Goal: Information Seeking & Learning: Compare options

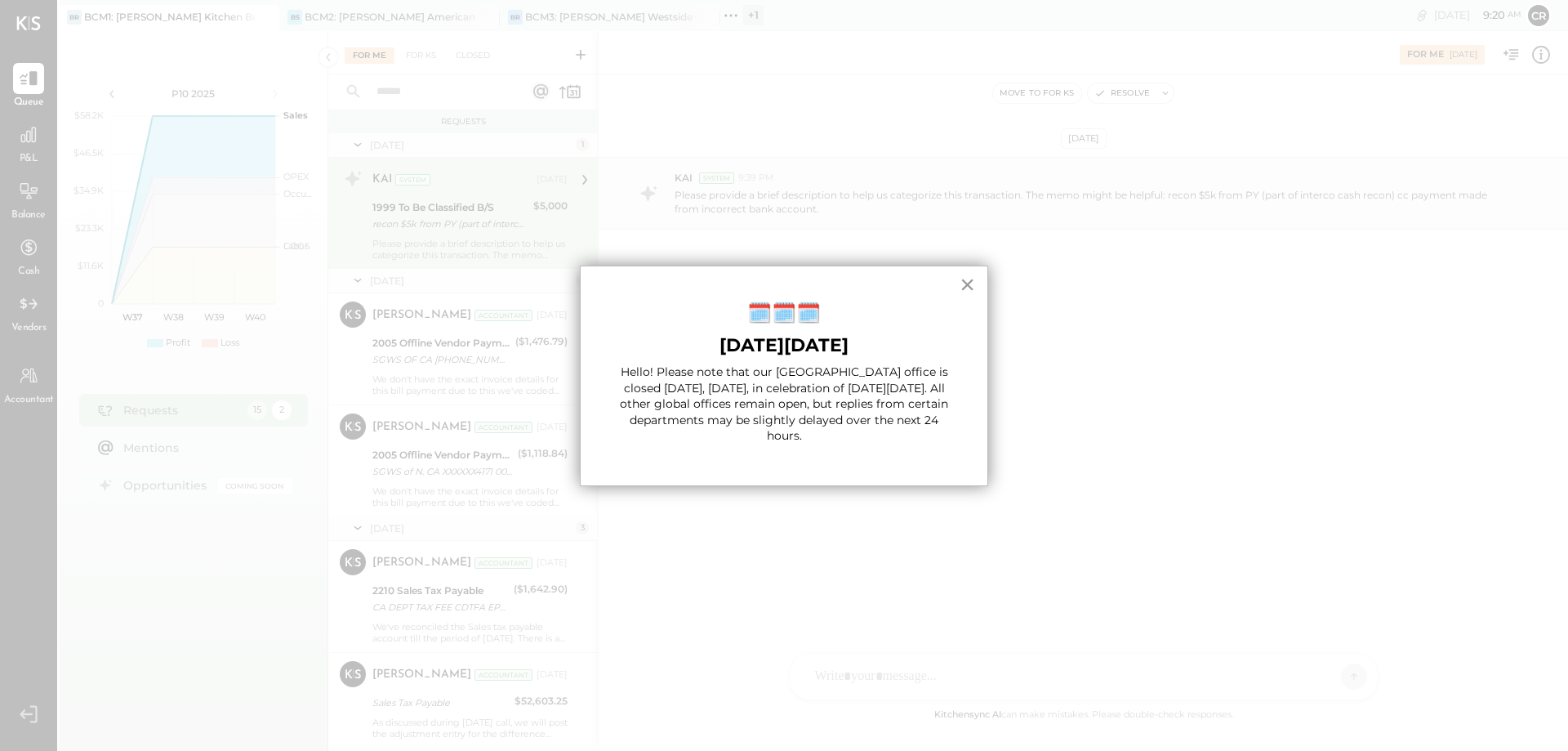
click at [962, 279] on button "×" at bounding box center [967, 284] width 16 height 26
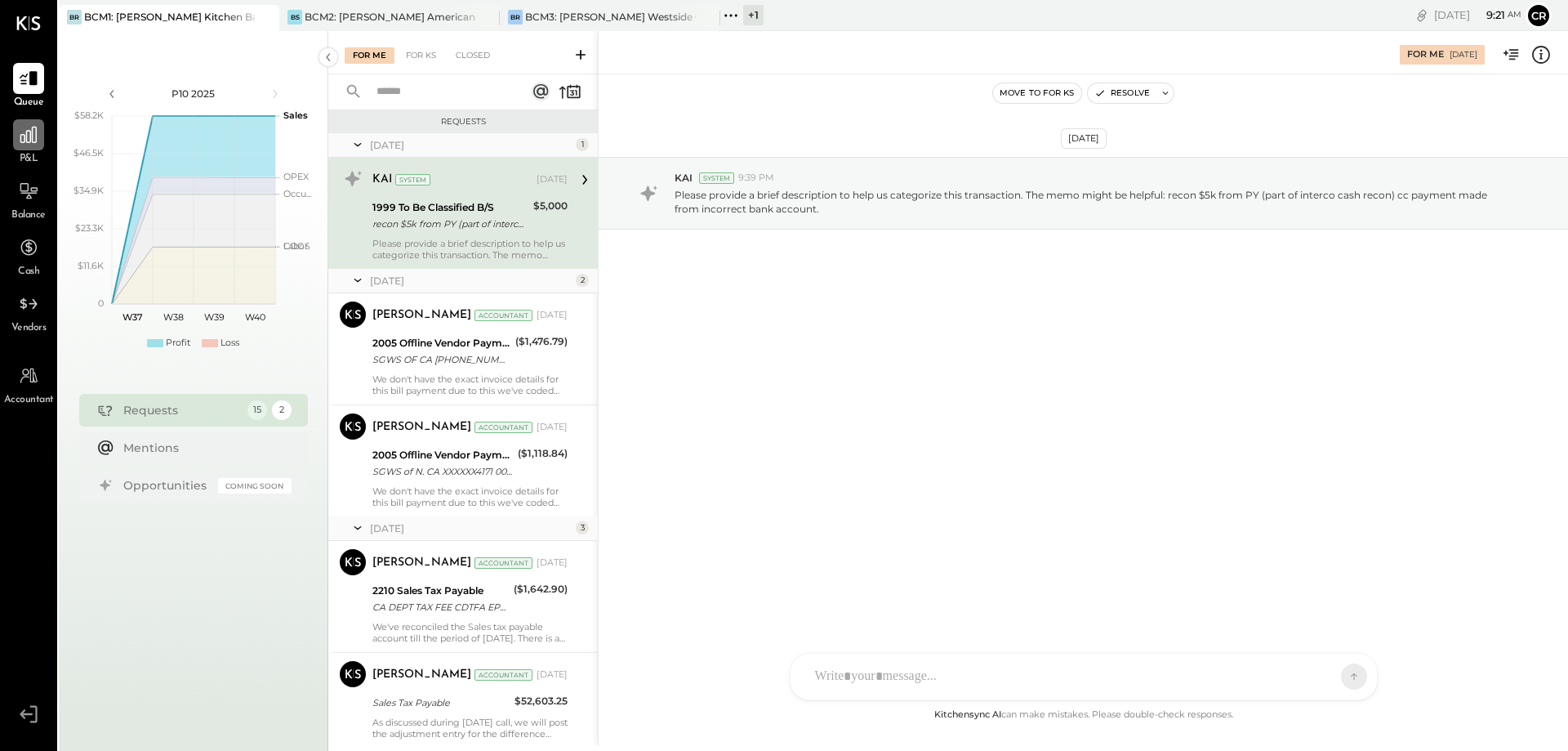
click at [28, 150] on div at bounding box center [28, 134] width 31 height 31
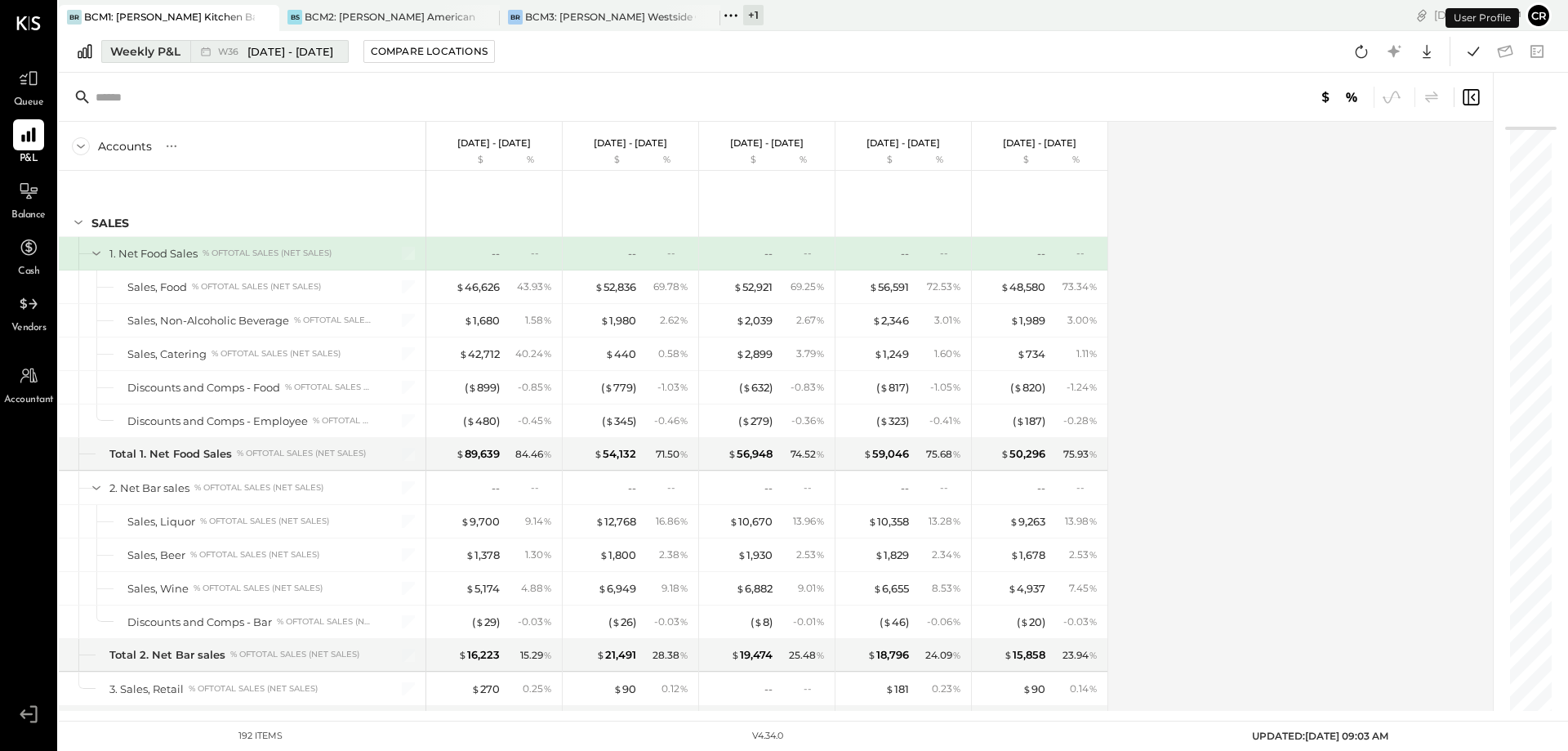
click at [148, 51] on div "Weekly P&L" at bounding box center [146, 52] width 71 height 17
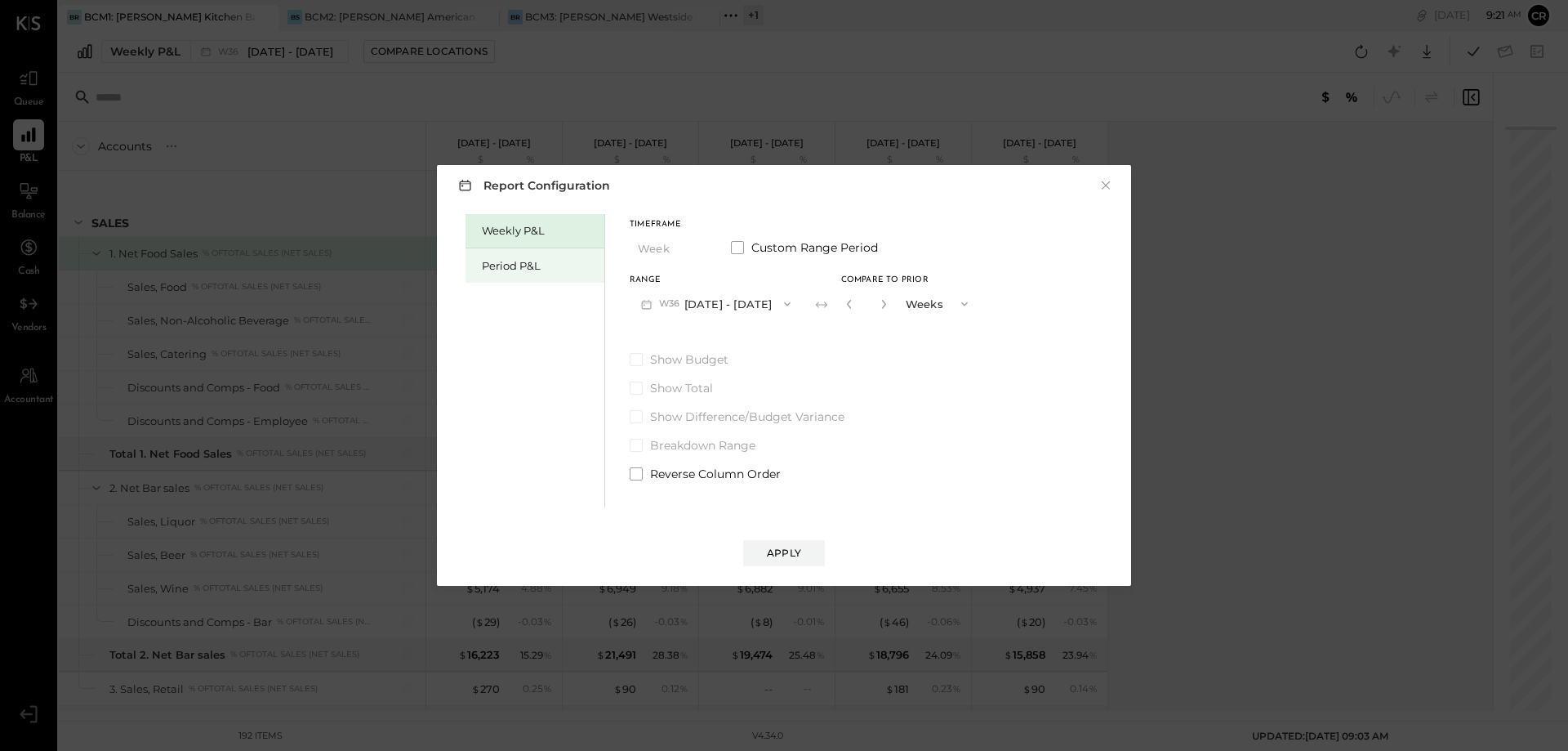
click at [528, 265] on div "Period P&L" at bounding box center [538, 265] width 114 height 16
click at [726, 304] on button "P10 [DATE] - [DATE]" at bounding box center [713, 304] width 167 height 31
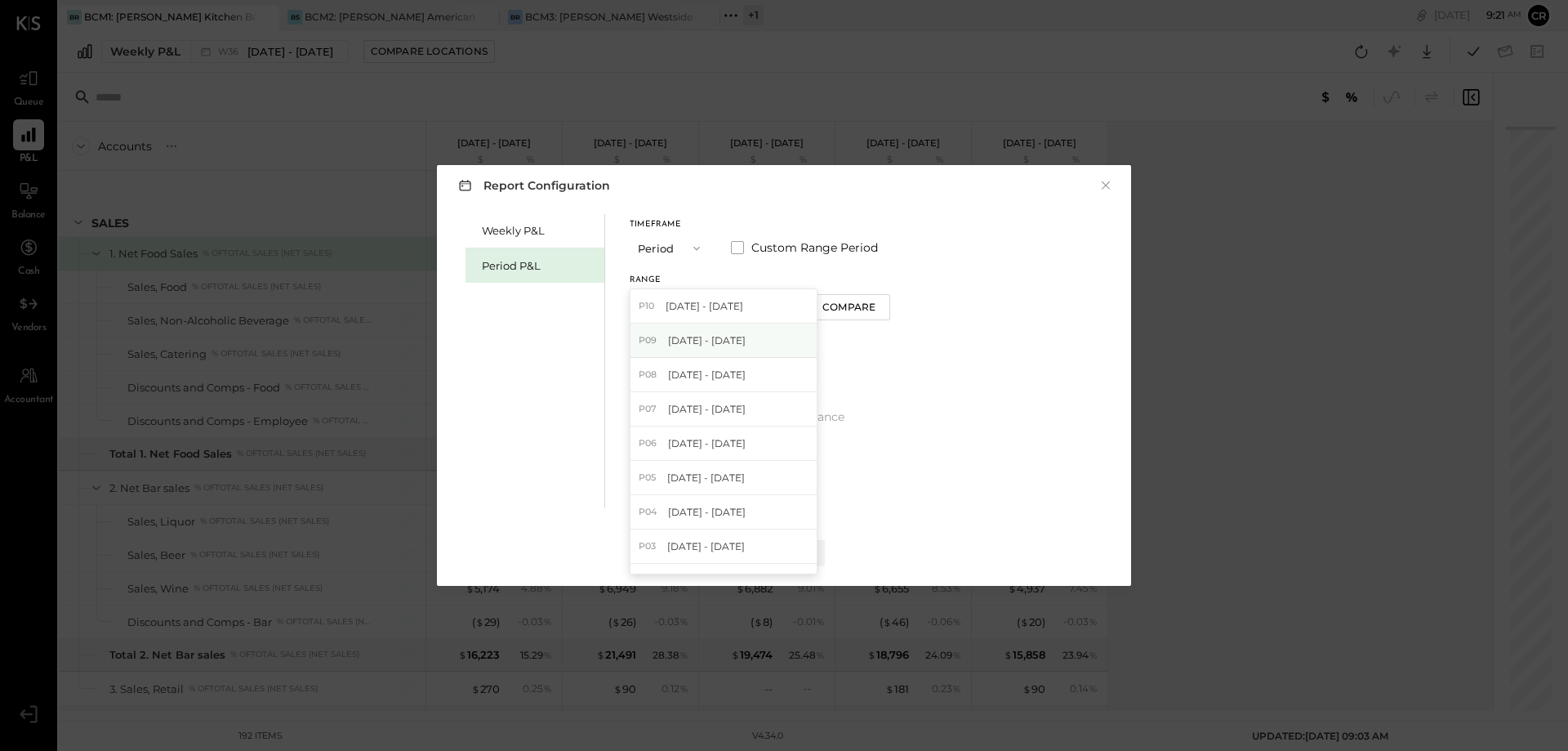
click at [721, 333] on span "[DATE] - [DATE]" at bounding box center [707, 340] width 78 height 14
click at [641, 365] on span at bounding box center [636, 359] width 13 height 13
click at [788, 553] on div "Apply" at bounding box center [783, 552] width 34 height 14
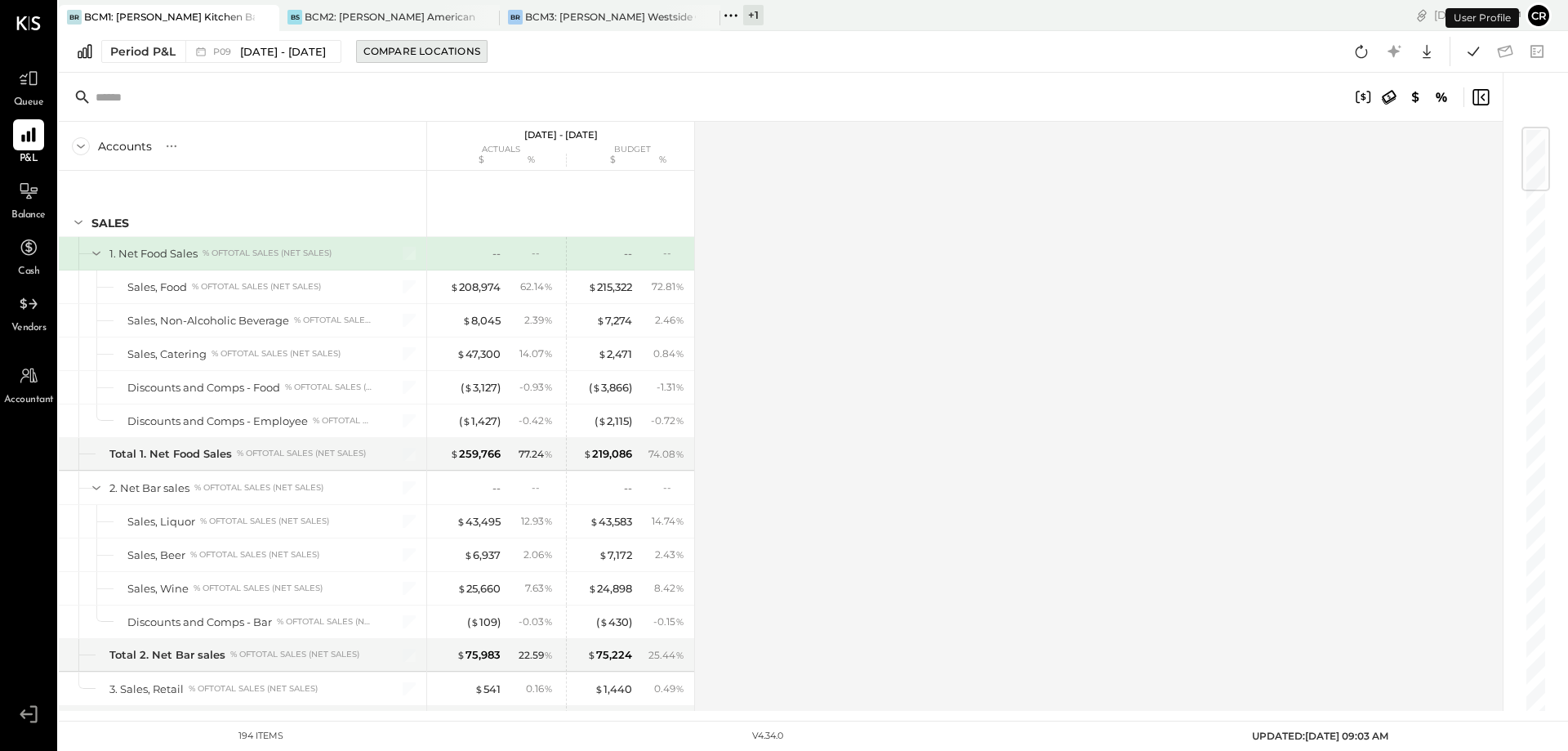
click at [454, 45] on div "Compare Locations" at bounding box center [422, 51] width 117 height 14
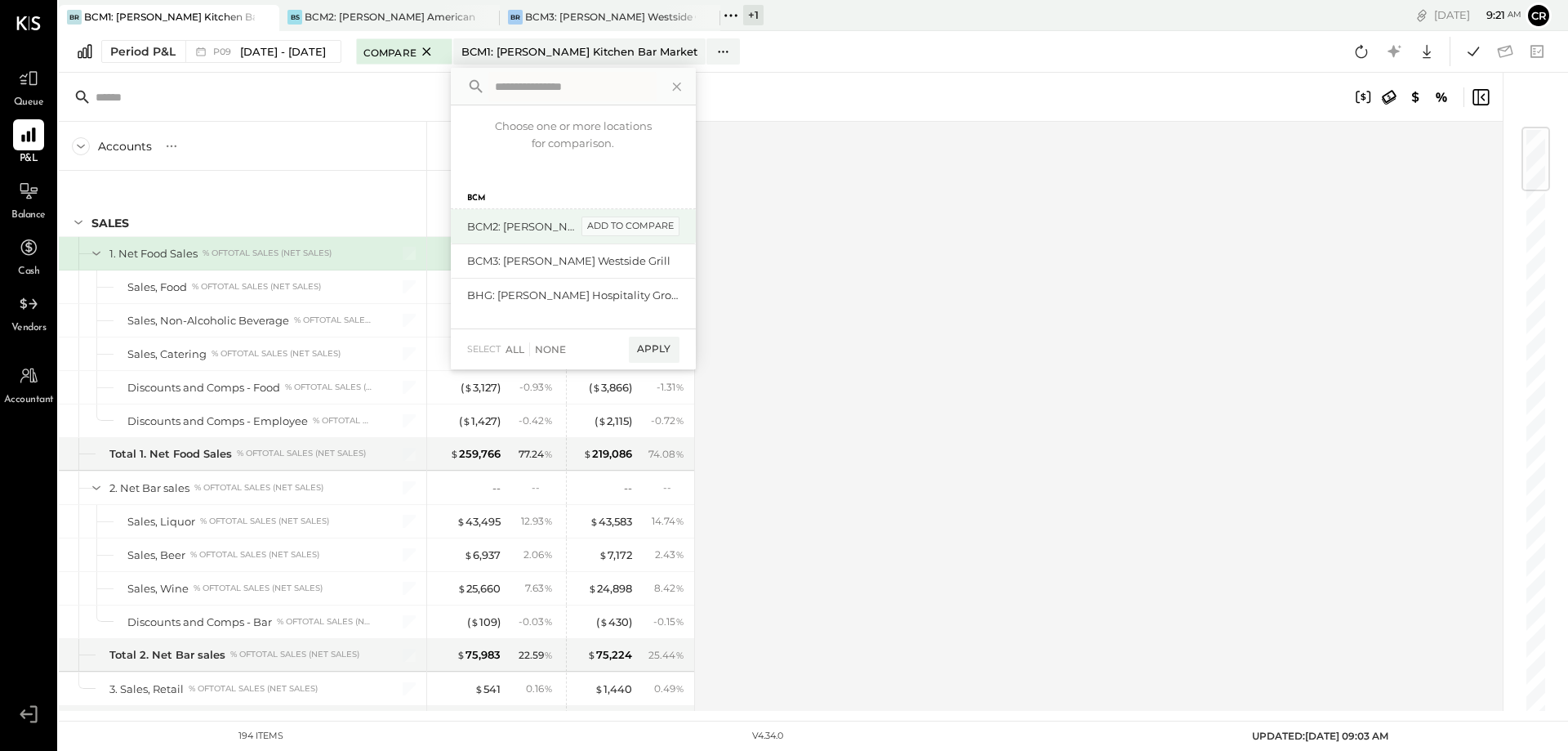
click at [649, 231] on div "add to compare" at bounding box center [631, 226] width 98 height 19
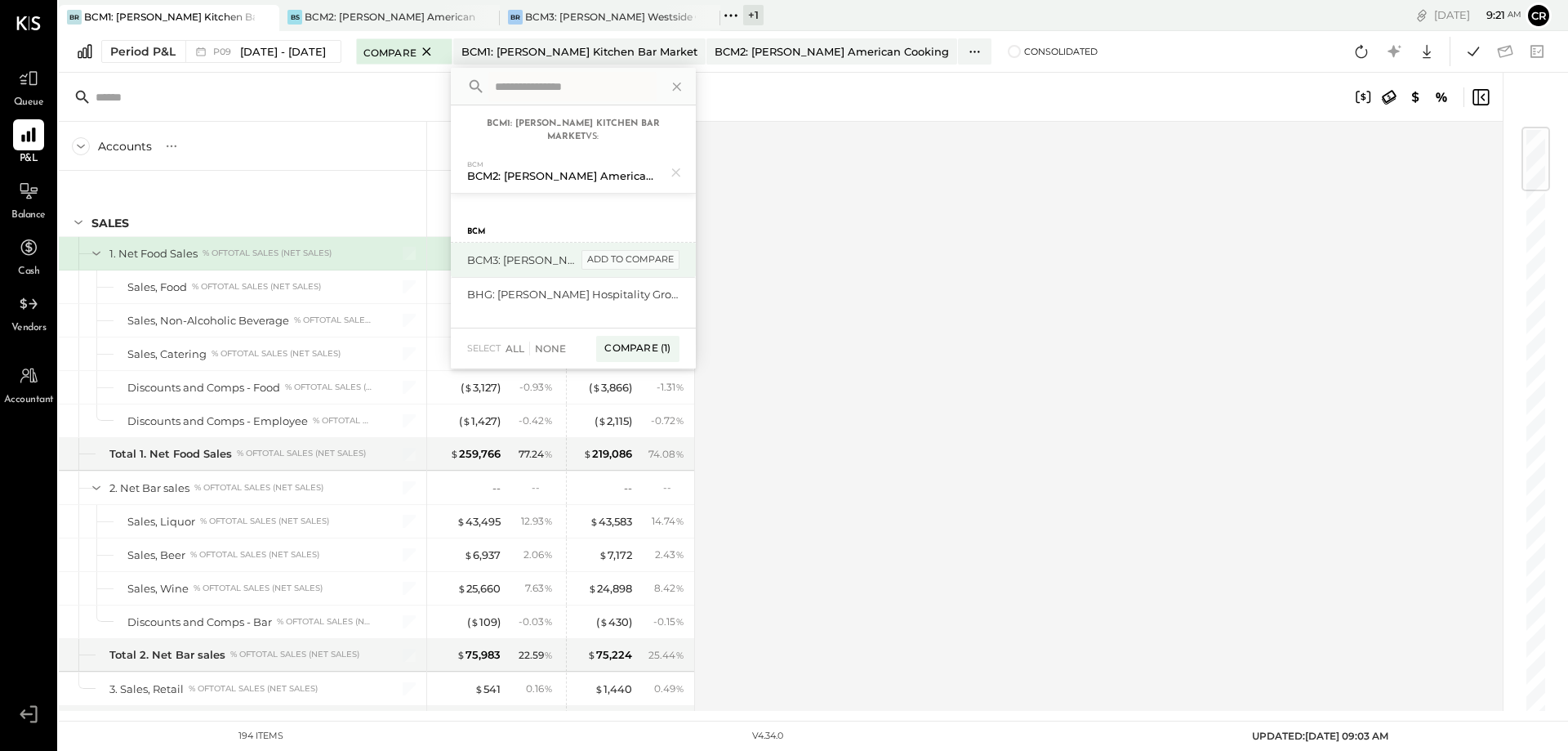
click at [650, 254] on div "add to compare" at bounding box center [631, 259] width 98 height 19
click at [661, 357] on div "Compare (2)" at bounding box center [636, 356] width 85 height 26
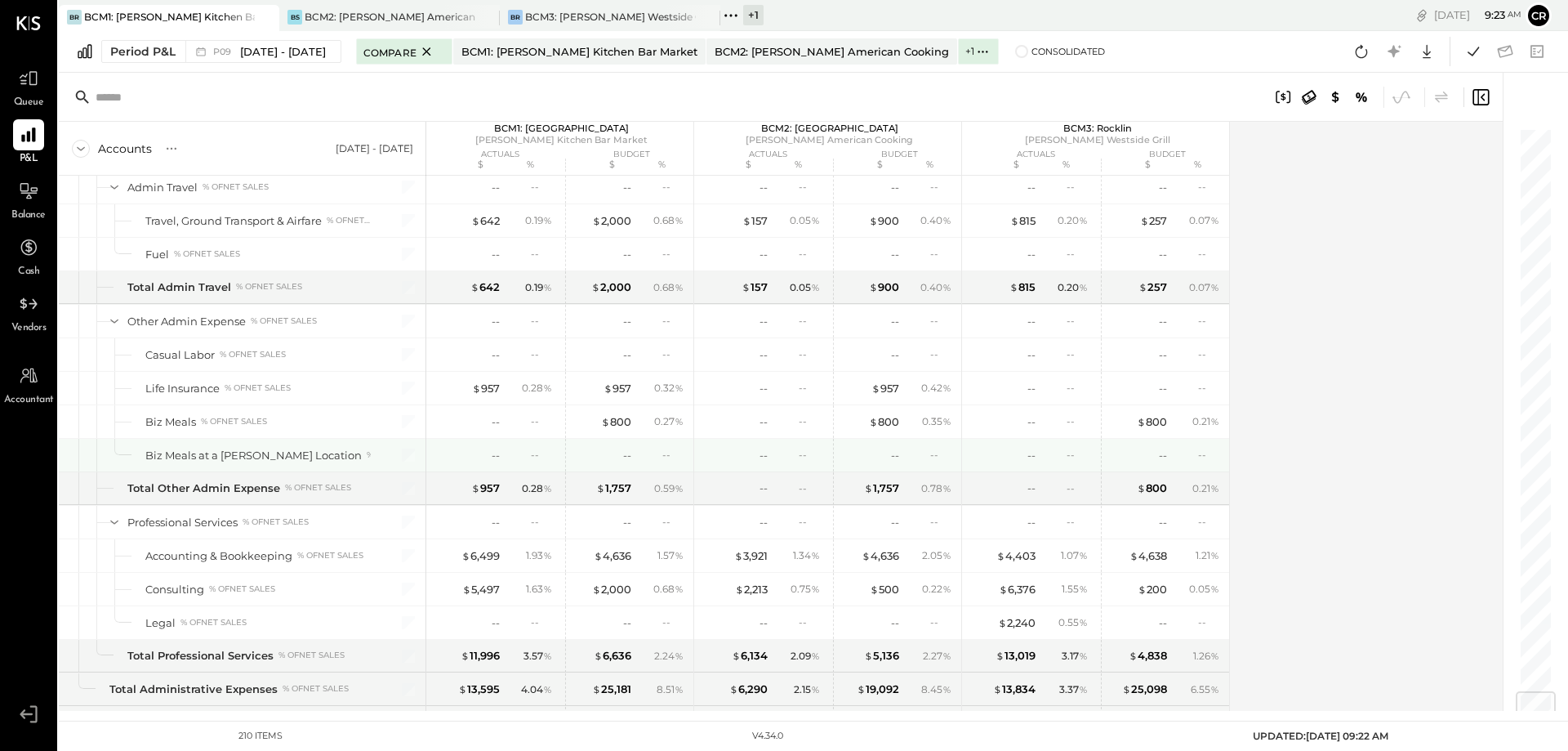
scroll to position [4738, 0]
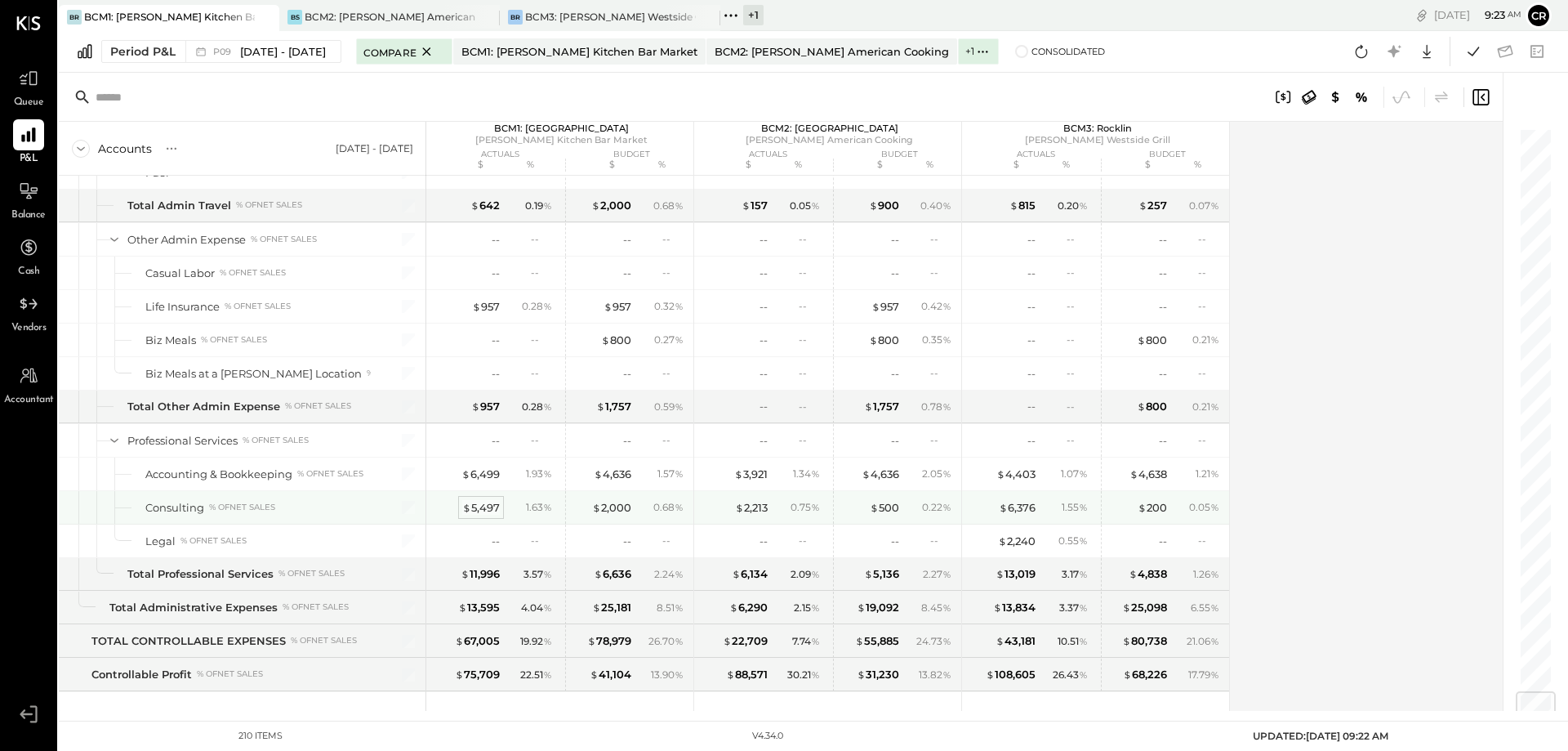
click at [491, 505] on div "$ 5,497" at bounding box center [481, 508] width 37 height 16
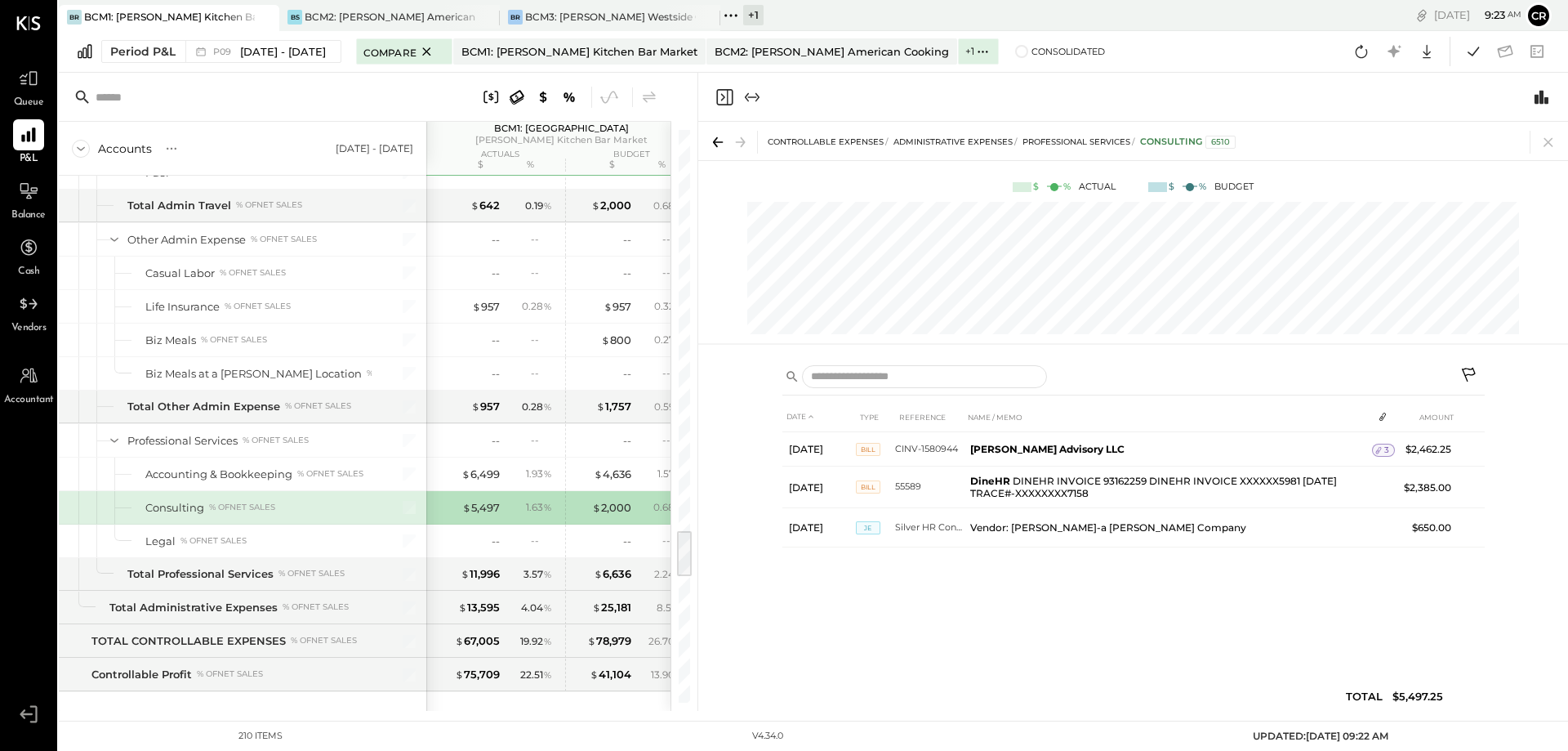
click at [754, 98] on icon "Expand panel (e)" at bounding box center [752, 97] width 19 height 19
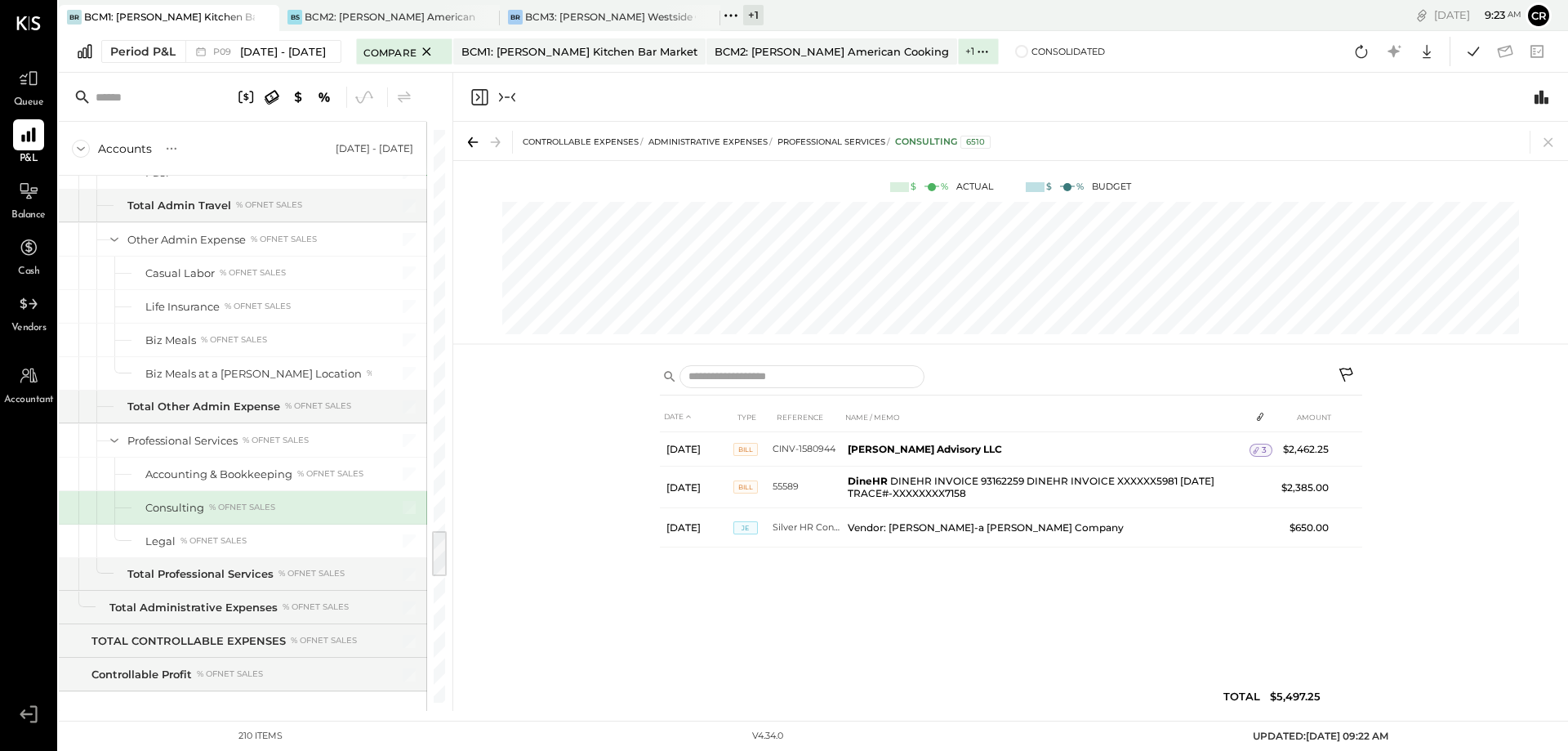
click at [476, 99] on icon "Close panel" at bounding box center [478, 97] width 4 height 7
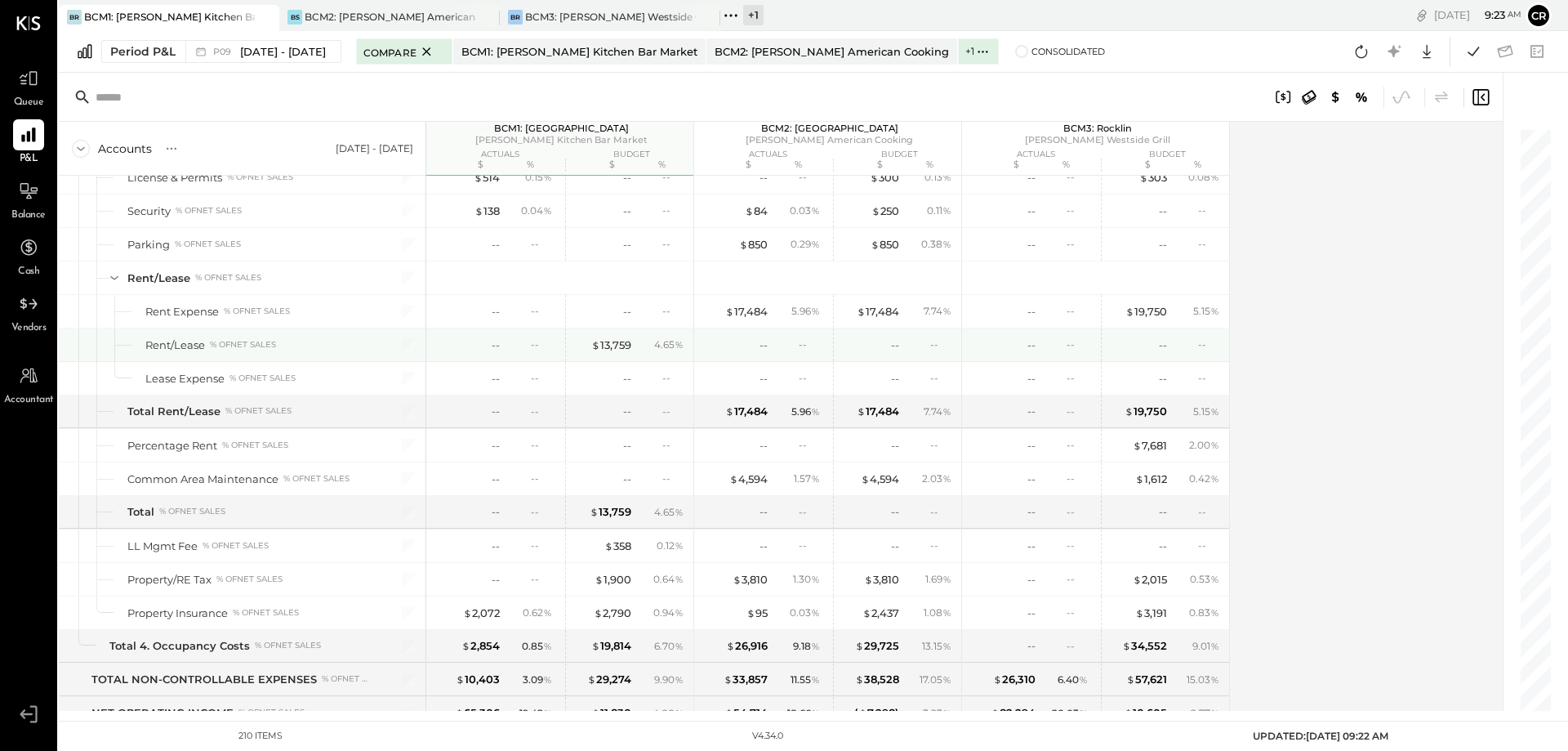
scroll to position [5718, 0]
